Goal: Task Accomplishment & Management: Complete application form

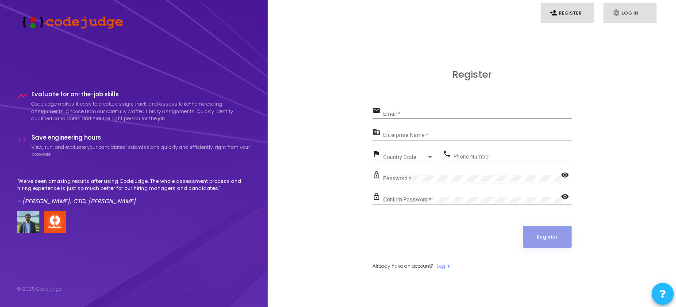
click at [619, 15] on icon "fingerprint" at bounding box center [616, 13] width 8 height 8
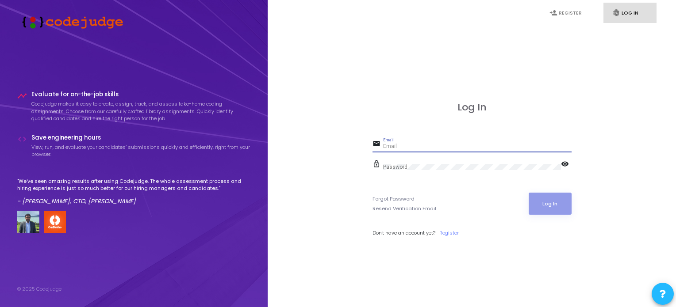
click at [482, 145] on input "Email" at bounding box center [477, 147] width 188 height 6
type input "[EMAIL_ADDRESS][DOMAIN_NAME]"
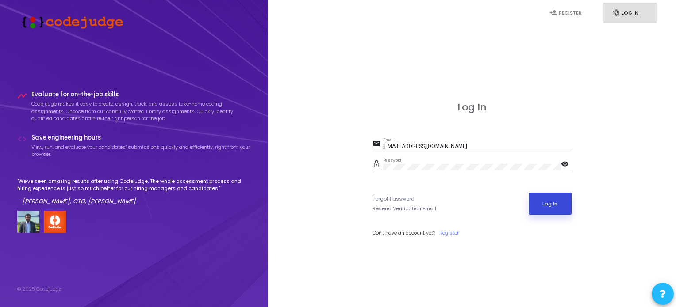
click at [539, 203] on button "Log In" at bounding box center [549, 204] width 43 height 22
click at [564, 163] on mat-icon "visibility" at bounding box center [566, 165] width 11 height 11
click at [546, 200] on button "Log In" at bounding box center [549, 204] width 43 height 22
click at [447, 228] on form "email [EMAIL_ADDRESS][DOMAIN_NAME] Email lock_outline Password visibility_off F…" at bounding box center [471, 187] width 199 height 99
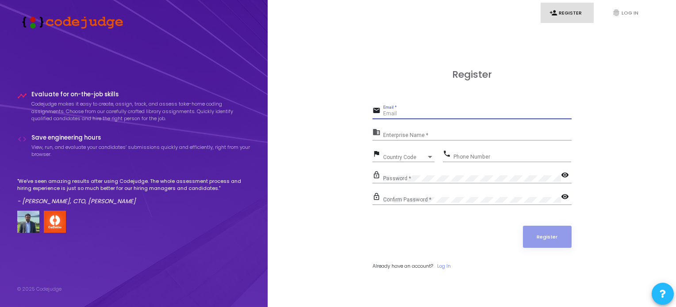
click at [400, 115] on input "Email *" at bounding box center [477, 114] width 188 height 6
type input "[EMAIL_ADDRESS][DOMAIN_NAME]"
click at [407, 127] on div "Enterprise Name *" at bounding box center [477, 134] width 188 height 14
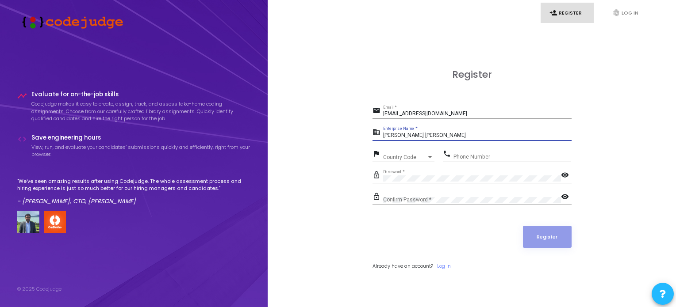
type input "[PERSON_NAME] [PERSON_NAME]"
click at [417, 156] on div "Country Code" at bounding box center [404, 157] width 43 height 5
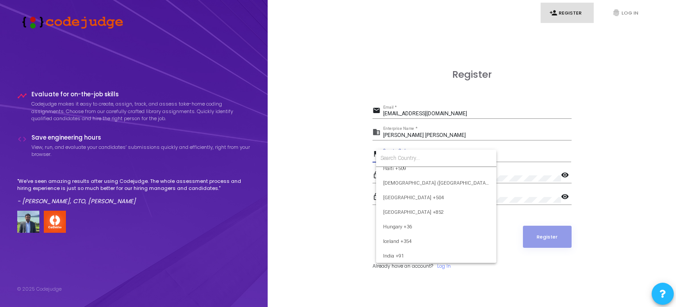
scroll to position [1333, 0]
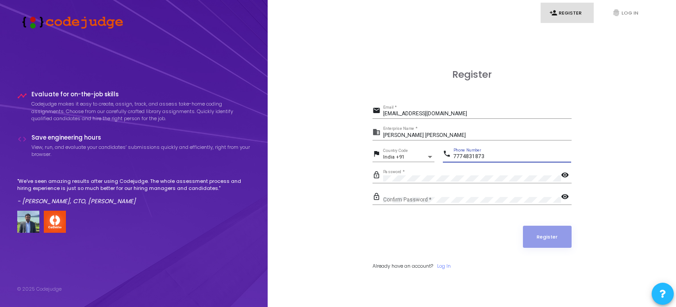
type input "7774831873"
click at [409, 170] on div "Password *" at bounding box center [472, 177] width 178 height 14
click at [622, 236] on div "Register email borasenilesh828@gmail.com Email * business Nilesh Yogesh Borase …" at bounding box center [471, 179] width 389 height 307
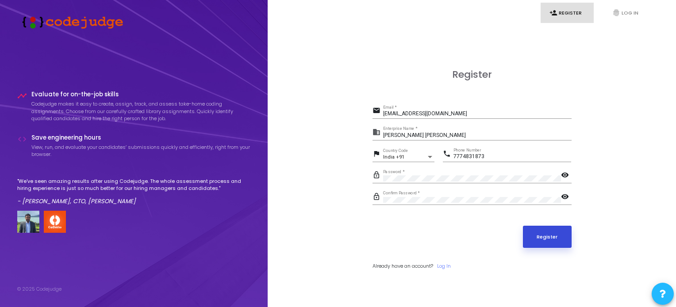
click at [560, 244] on button "Register" at bounding box center [547, 237] width 49 height 22
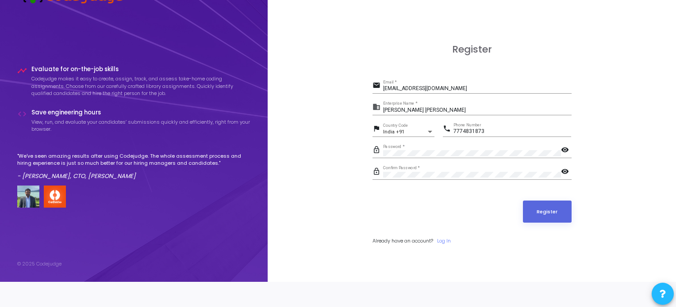
scroll to position [0, 0]
